Goal: Task Accomplishment & Management: Manage account settings

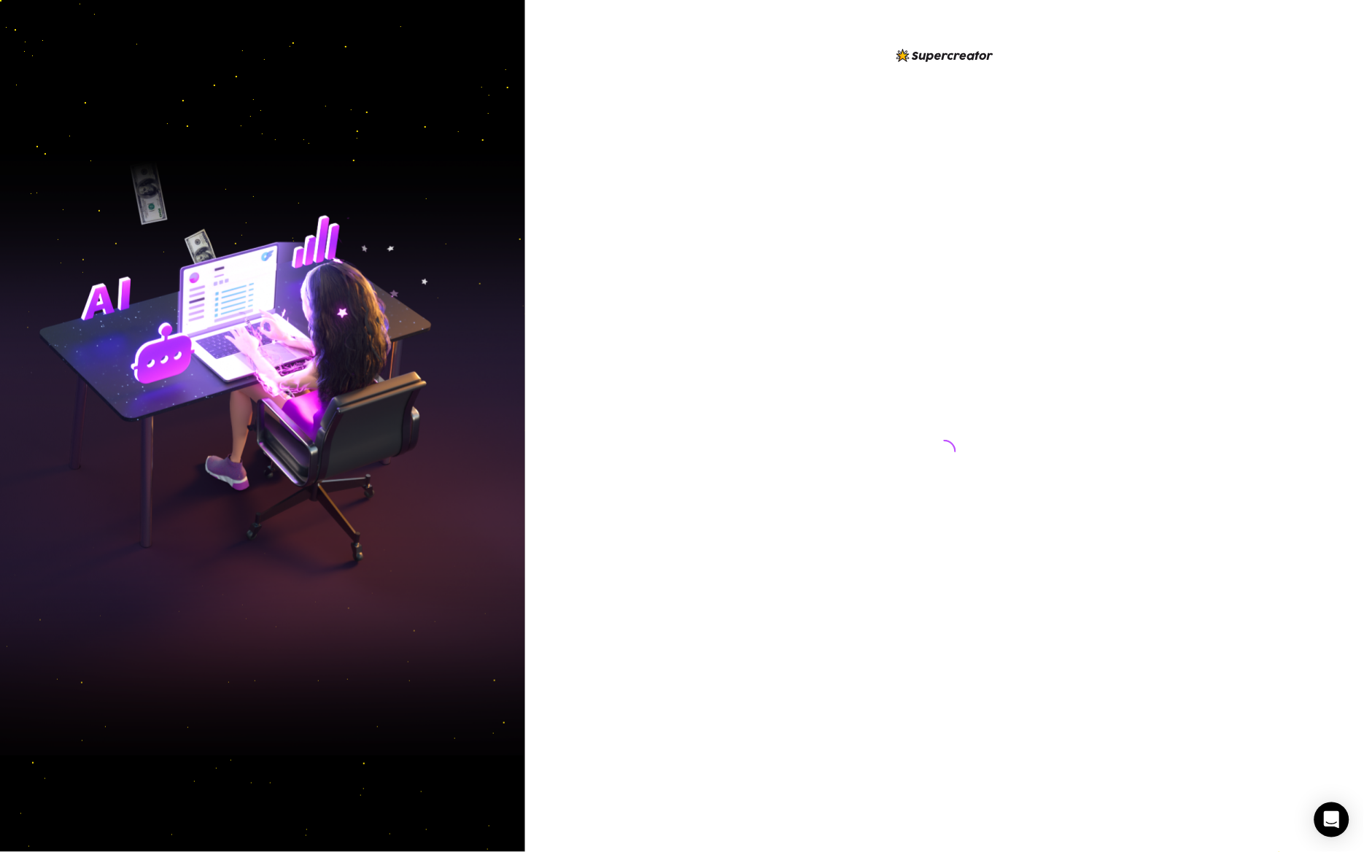
click at [76, 237] on img at bounding box center [262, 426] width 525 height 658
click at [75, 233] on img at bounding box center [262, 426] width 525 height 658
drag, startPoint x: 75, startPoint y: 233, endPoint x: 1014, endPoint y: 487, distance: 972.4
click at [1014, 487] on div at bounding box center [944, 438] width 325 height 782
